Goal: Task Accomplishment & Management: Manage account settings

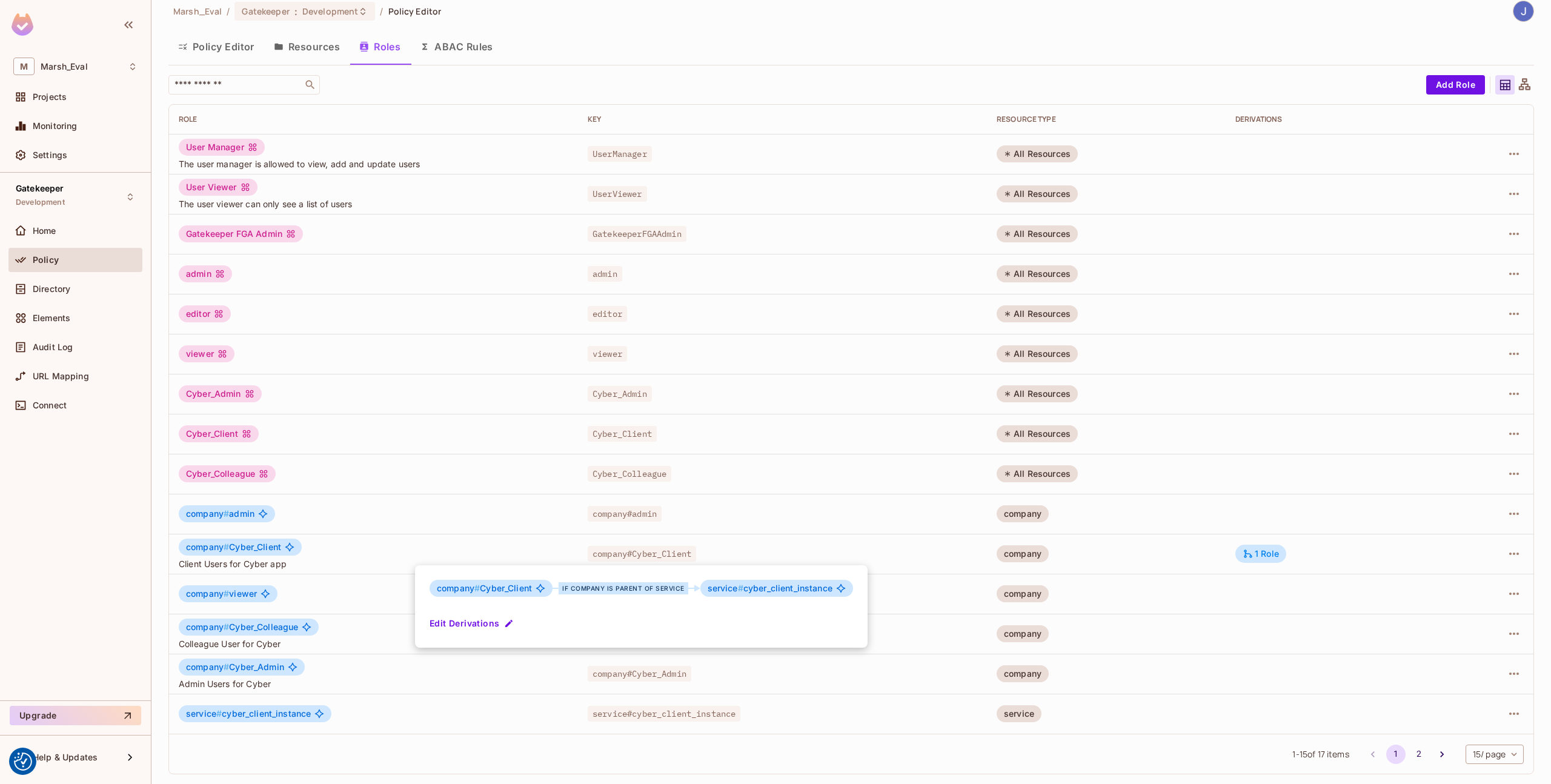
scroll to position [13, 0]
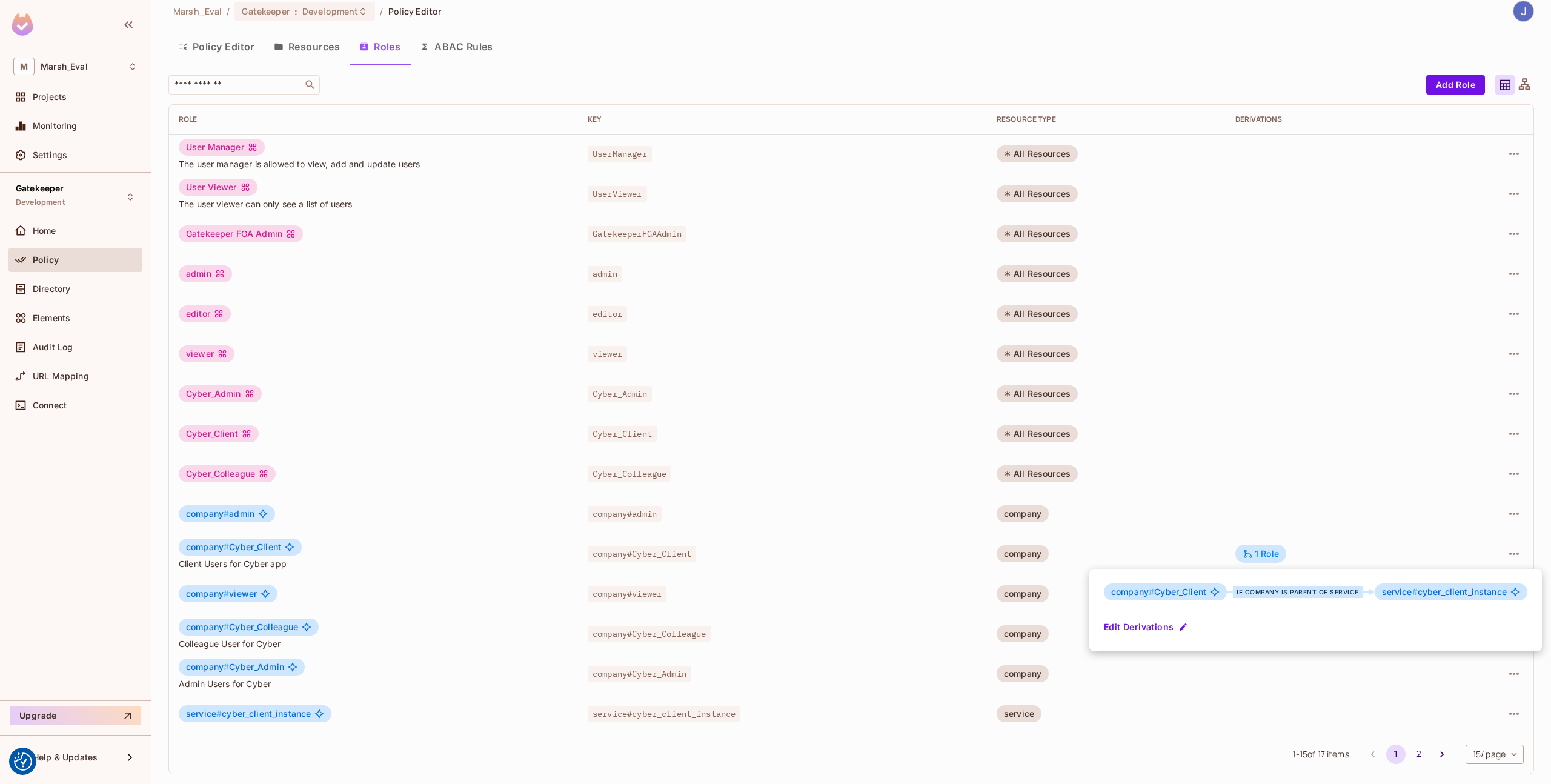
click at [35, 241] on div at bounding box center [776, 392] width 1551 height 784
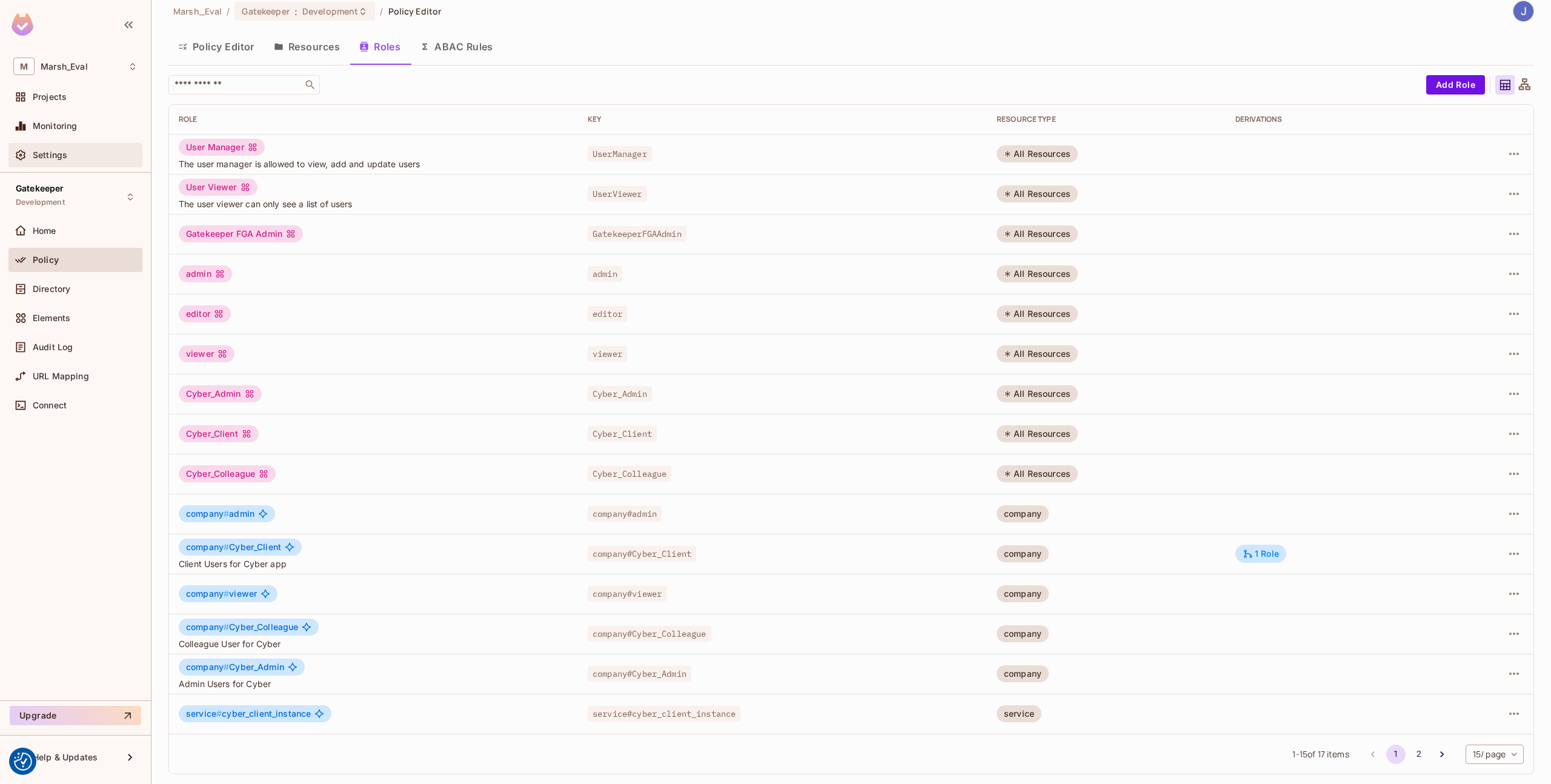
click at [70, 155] on div "Settings" at bounding box center [85, 155] width 105 height 9
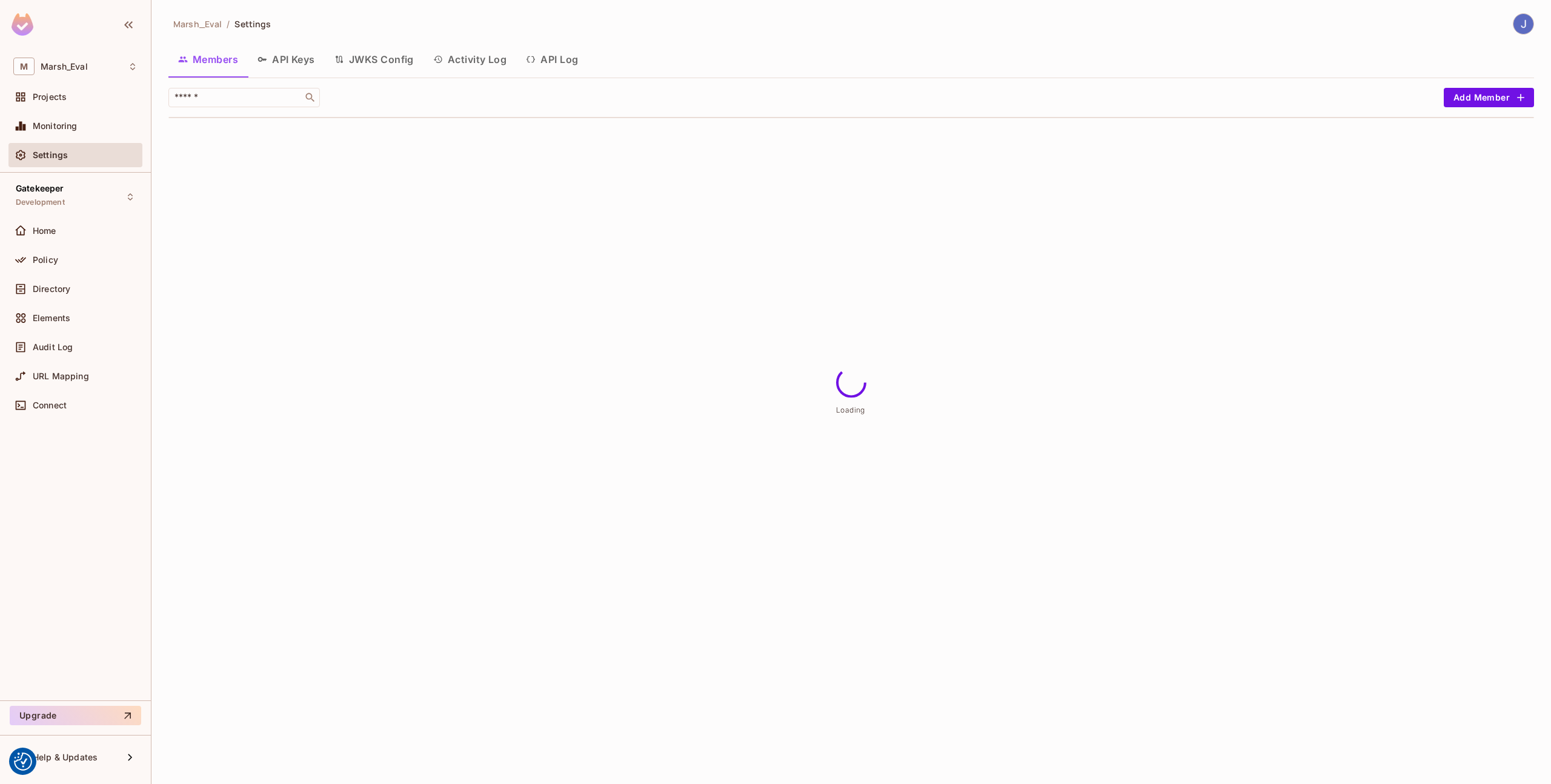
click at [301, 63] on button "API Keys" at bounding box center [286, 60] width 77 height 30
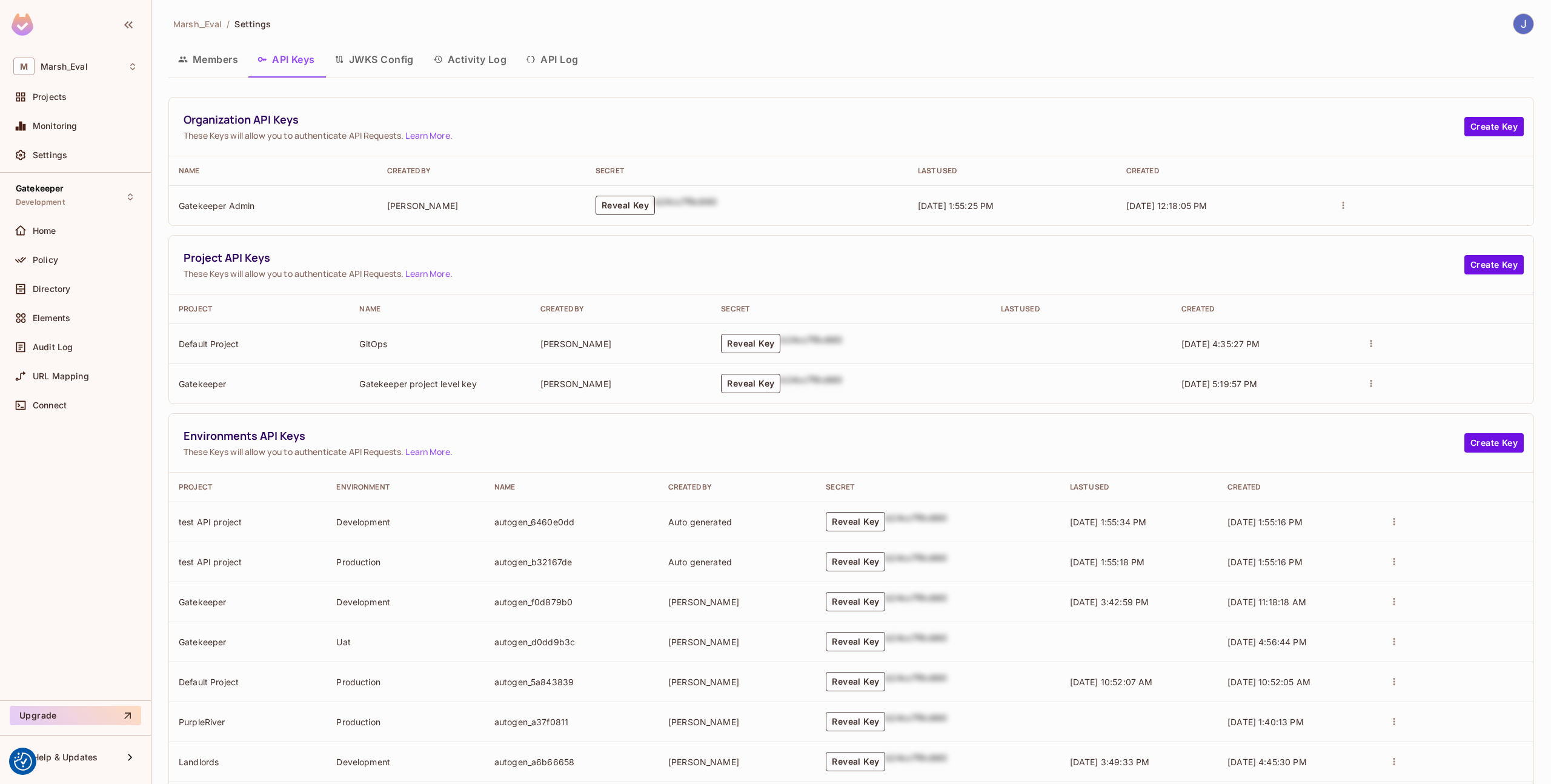
click at [617, 211] on button "Reveal Key" at bounding box center [625, 205] width 60 height 19
drag, startPoint x: 717, startPoint y: 222, endPoint x: 552, endPoint y: 195, distance: 167.2
click at [552, 195] on td "permit_key_rtjbPpPDRXE0qIU2NQuVzErANv3s8GJQVONc4u6tW8zc4pmx7SKKU3Y2D6k0zpnACFE5…" at bounding box center [755, 206] width 410 height 40
copy p "permit_key_rtjbPpPDRXE0qIU2NQuVzErANv3s8GJQVONc4u6tW8zc4pmx7SKKU3Y2D6k0zpnACFE5…"
click at [669, 339] on td "[PERSON_NAME]" at bounding box center [621, 344] width 181 height 40
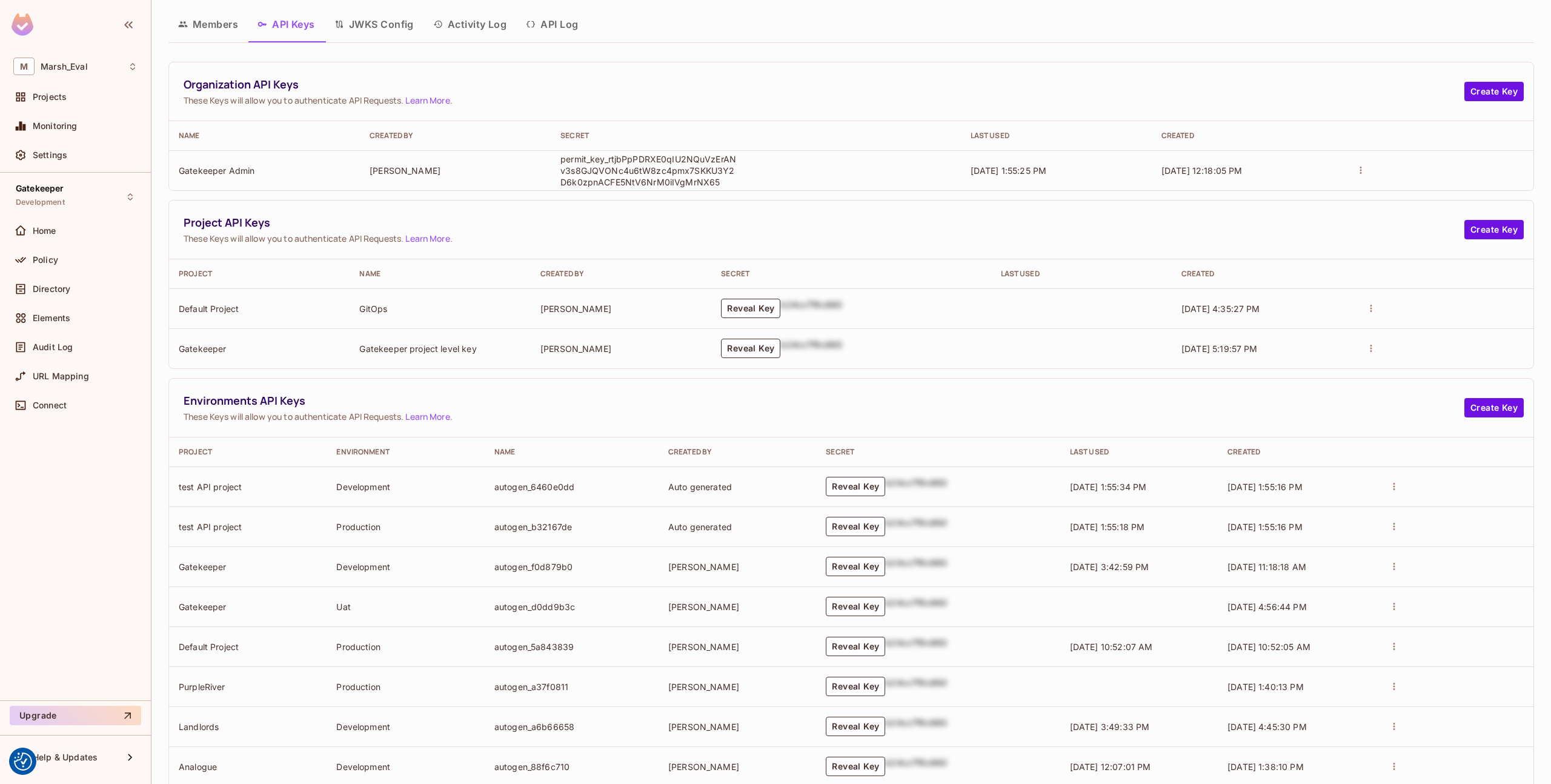
scroll to position [36, 0]
click at [826, 564] on button "Reveal Key" at bounding box center [855, 565] width 60 height 19
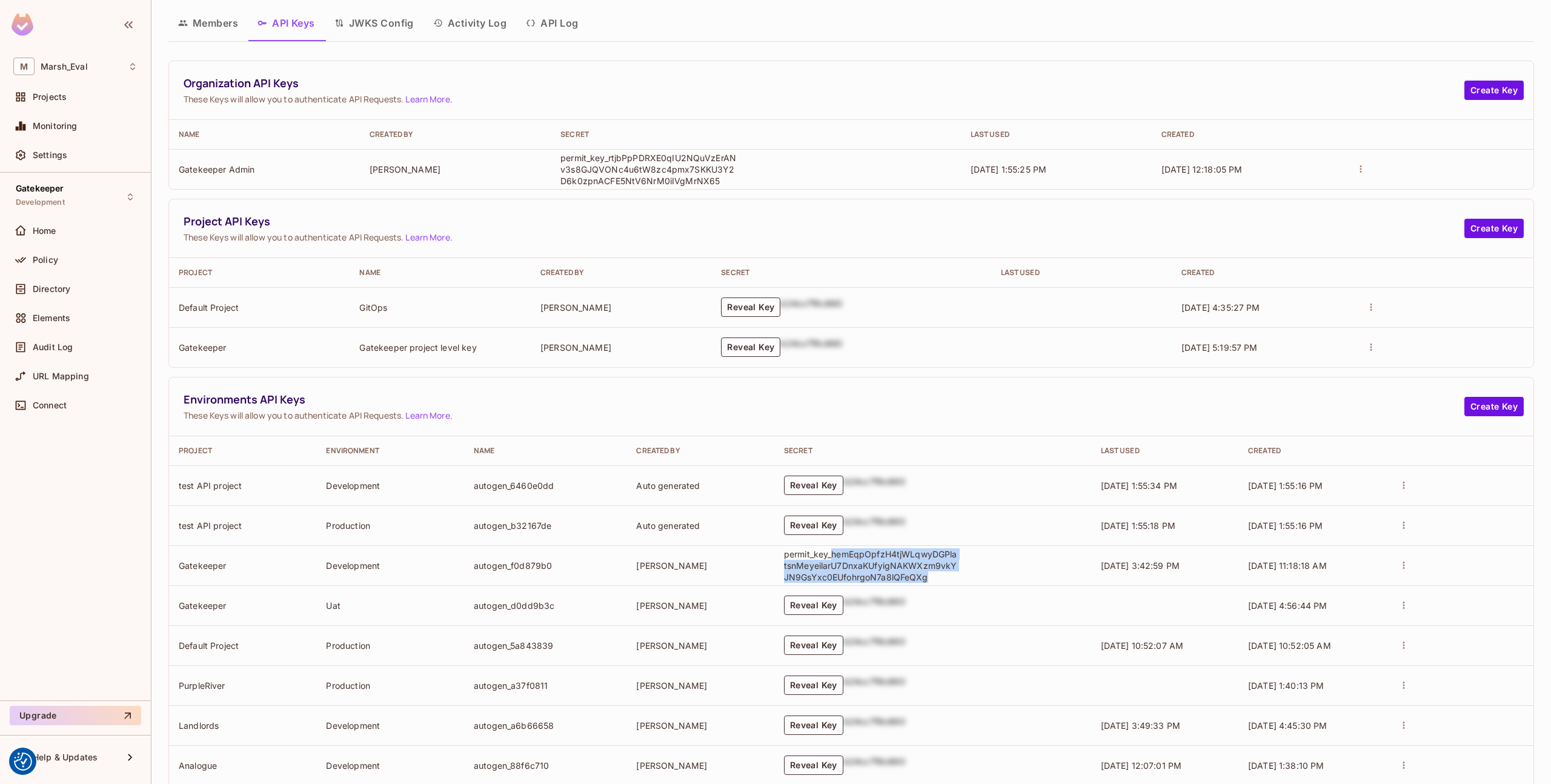
drag, startPoint x: 829, startPoint y: 558, endPoint x: 919, endPoint y: 583, distance: 93.4
click at [919, 583] on td "permit_key_hemEqpOpfzH4tjWLqwyDGPlatsnMeyeilarU7DnxaKUfyigNAKWXzm9vkYJN9GsYxc0E…" at bounding box center [932, 565] width 317 height 40
copy p "hemEqpOpfzH4tjWLqwyDGPlatsnMeyeilarU7DnxaKUfyigNAKWXzm9vkYJN9GsYxc0EUfohrgoN7a8…"
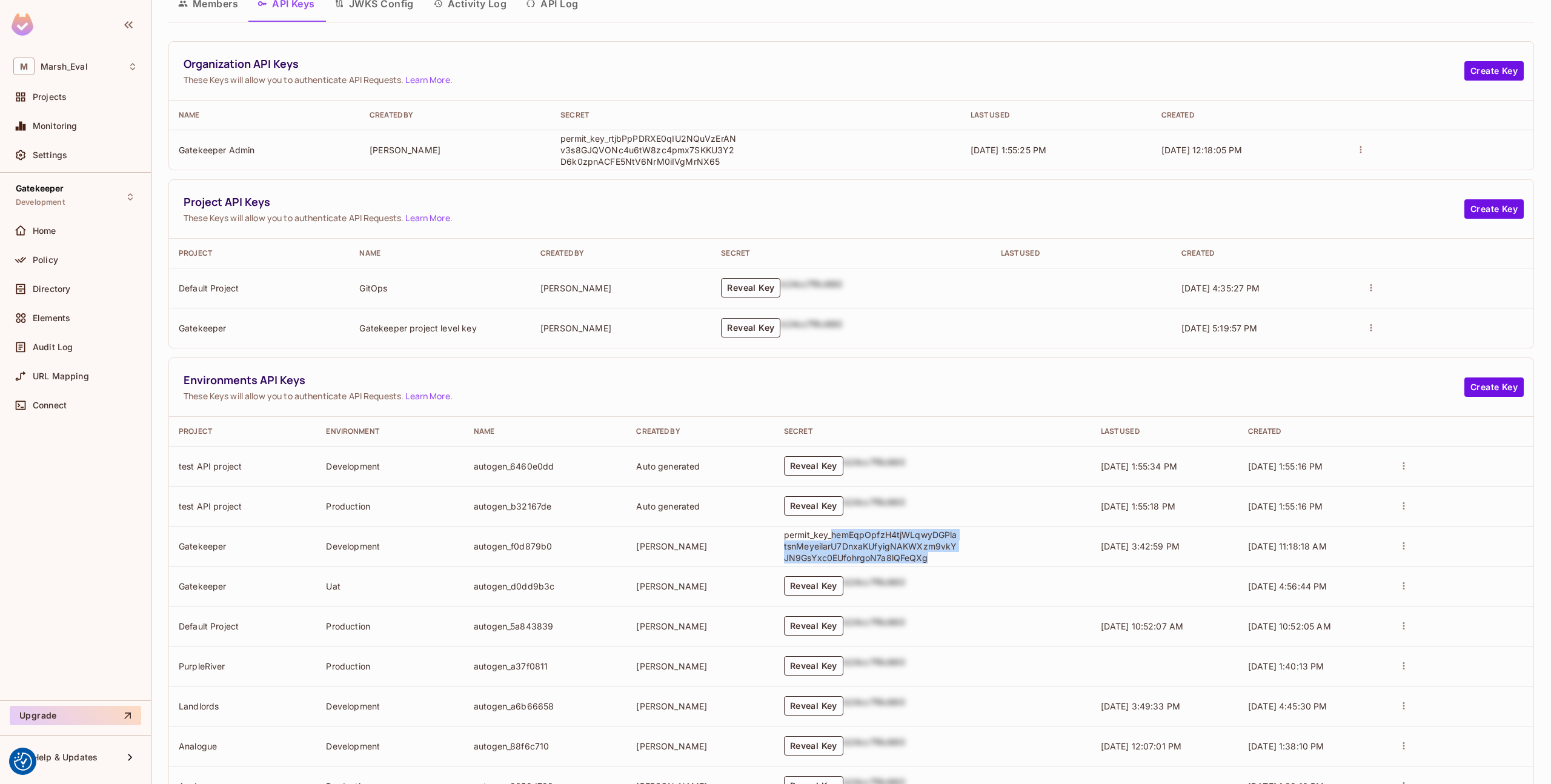
scroll to position [76, 0]
